Goal: Task Accomplishment & Management: Complete application form

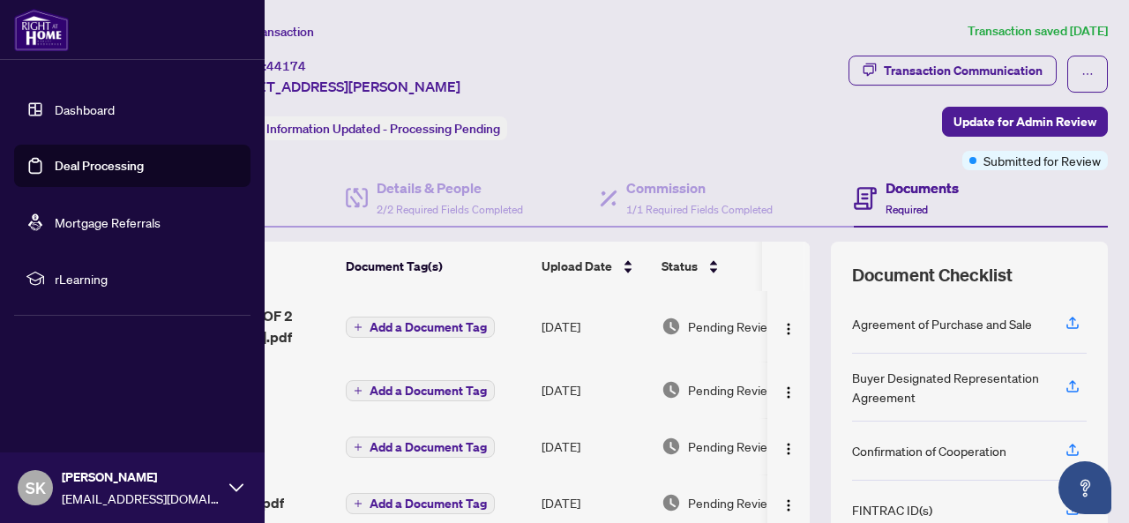
click at [90, 165] on link "Deal Processing" at bounding box center [99, 166] width 89 height 16
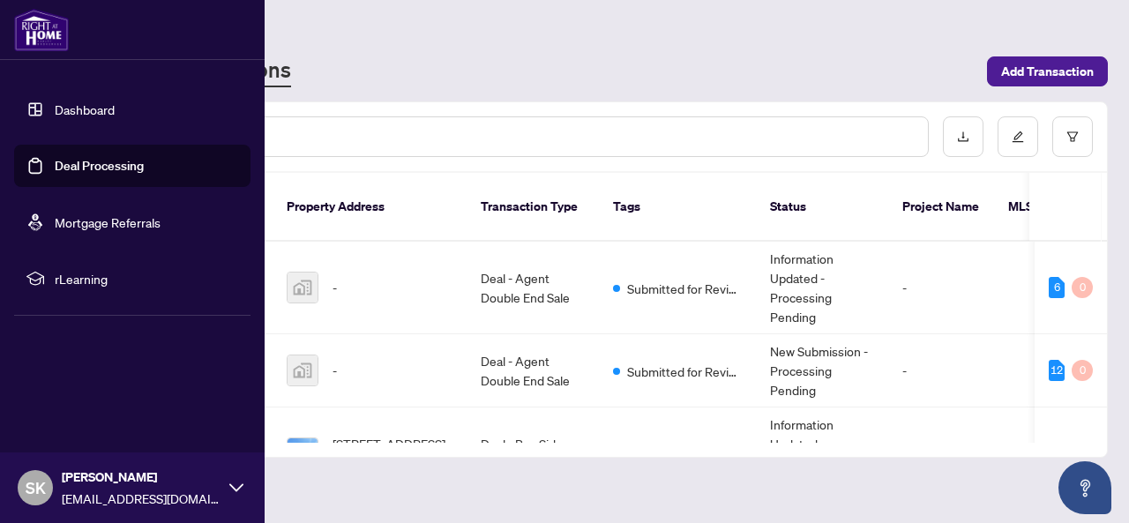
click at [104, 163] on link "Deal Processing" at bounding box center [99, 166] width 89 height 16
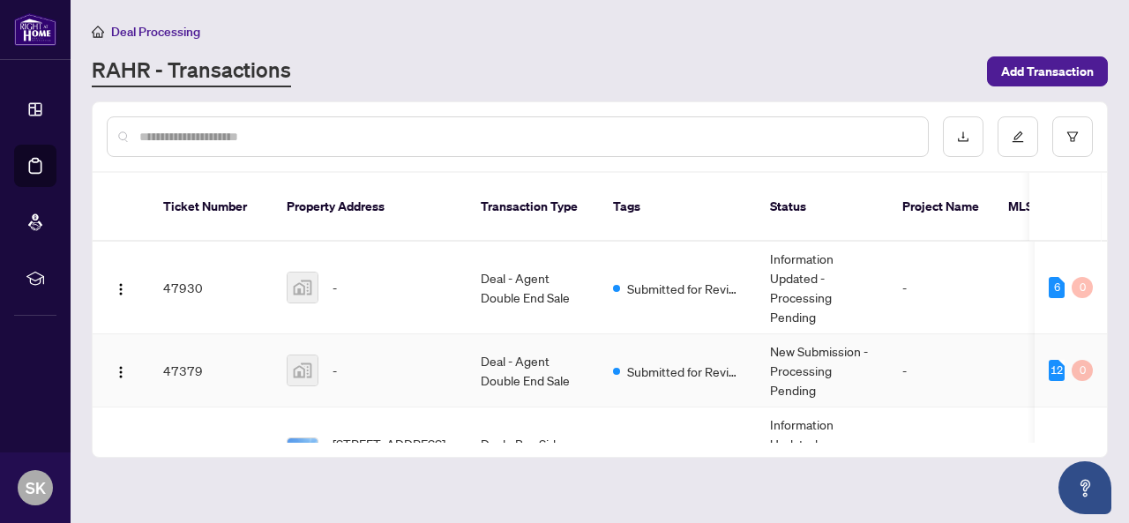
click at [537, 338] on td "Deal - Agent Double End Sale" at bounding box center [533, 370] width 132 height 73
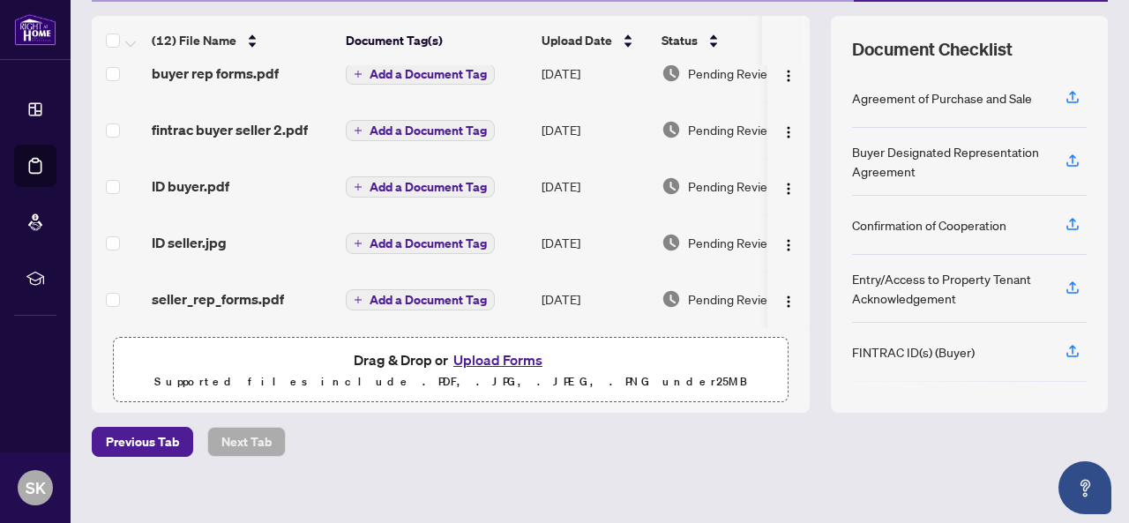
scroll to position [239, 0]
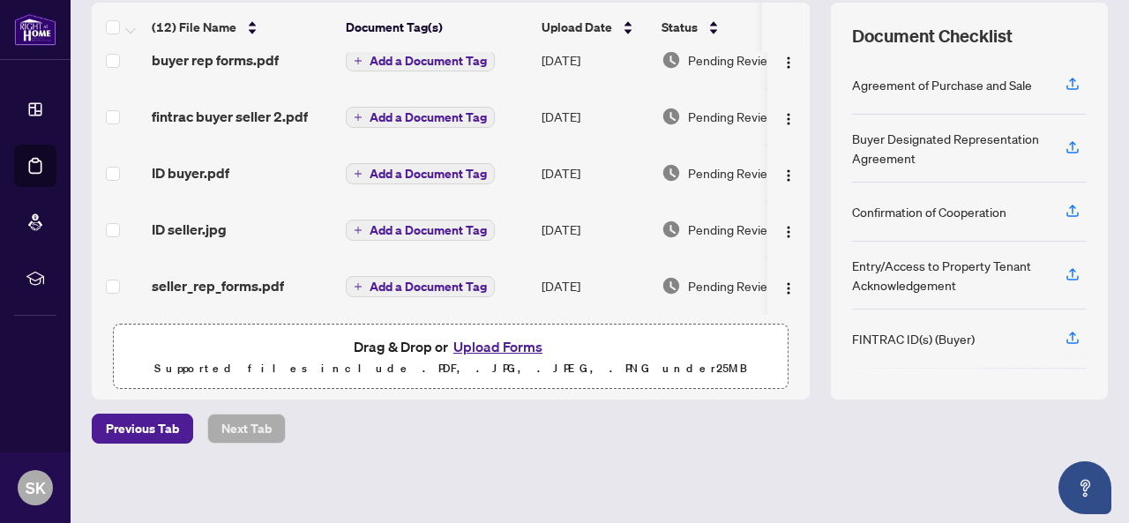
click at [493, 344] on button "Upload Forms" at bounding box center [498, 346] width 100 height 23
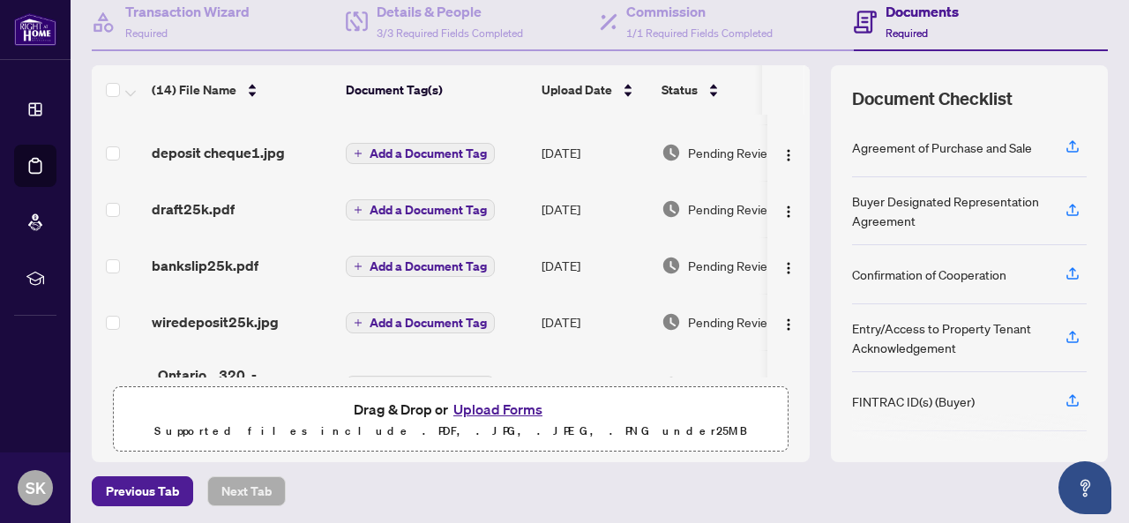
scroll to position [0, 0]
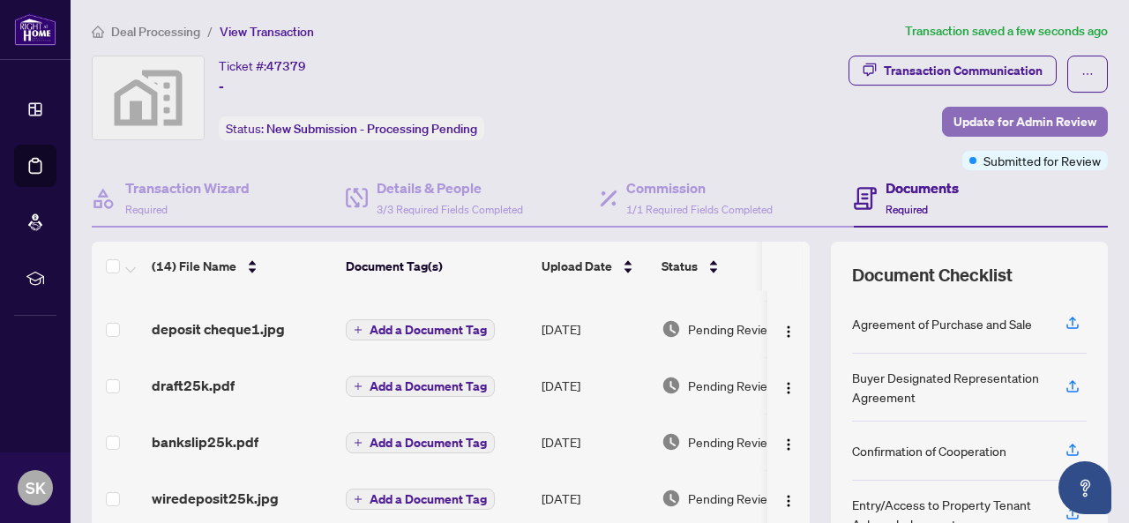
click at [1014, 123] on span "Update for Admin Review" at bounding box center [1024, 122] width 143 height 28
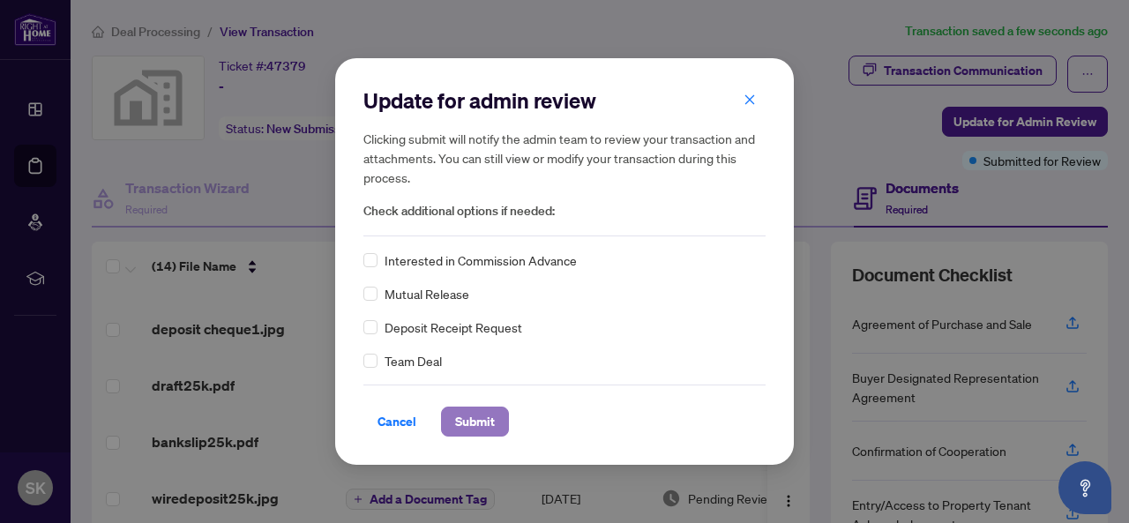
click at [472, 418] on span "Submit" at bounding box center [475, 421] width 40 height 28
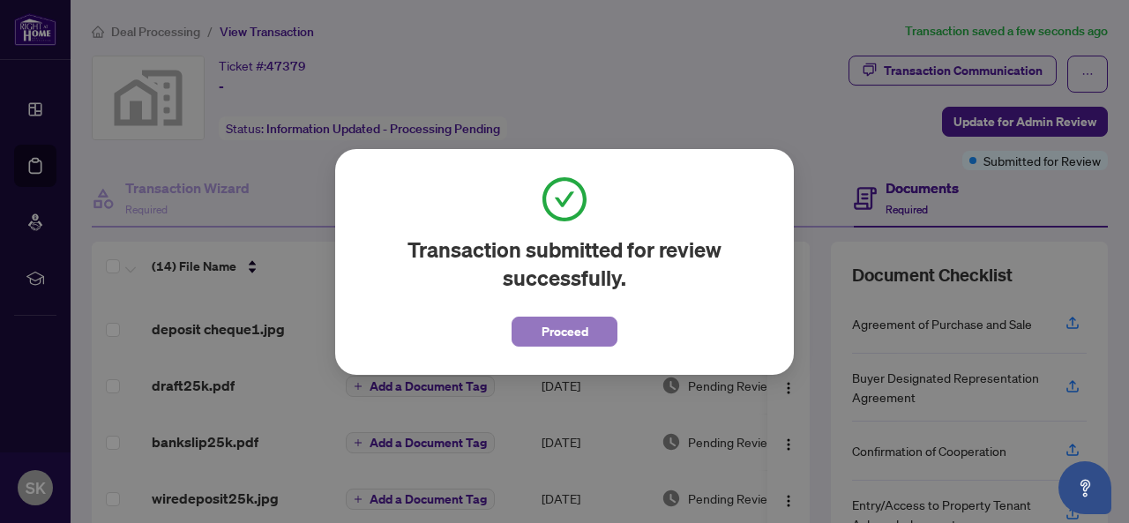
click at [552, 325] on span "Proceed" at bounding box center [565, 331] width 47 height 28
